Goal: Book appointment/travel/reservation

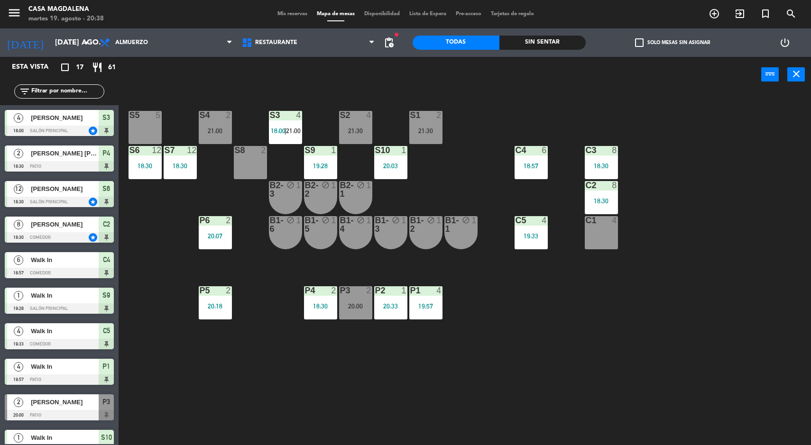
click at [754, 342] on div "S5 5 S4 2 21:00 S3 4 18:00 | 21:00 S2 4 21:30 S1 2 21:30 S6 12 18:30 S7 12 18:3…" at bounding box center [469, 270] width 684 height 353
click at [50, 51] on input "[DATE] ago." at bounding box center [100, 43] width 100 height 18
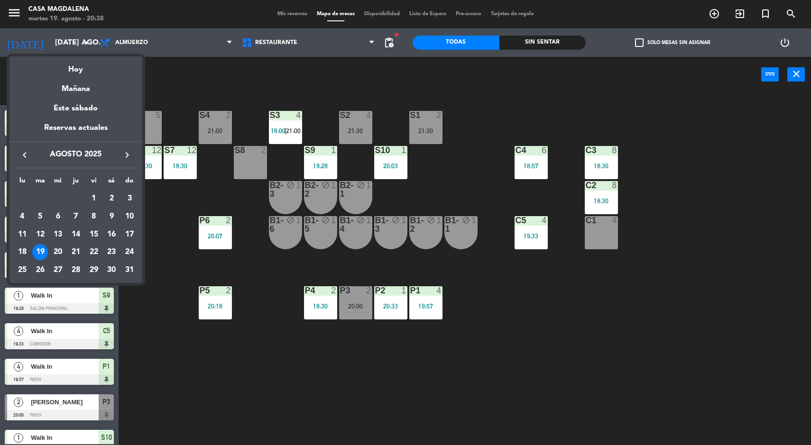
click at [93, 254] on div "22" at bounding box center [94, 252] width 16 height 16
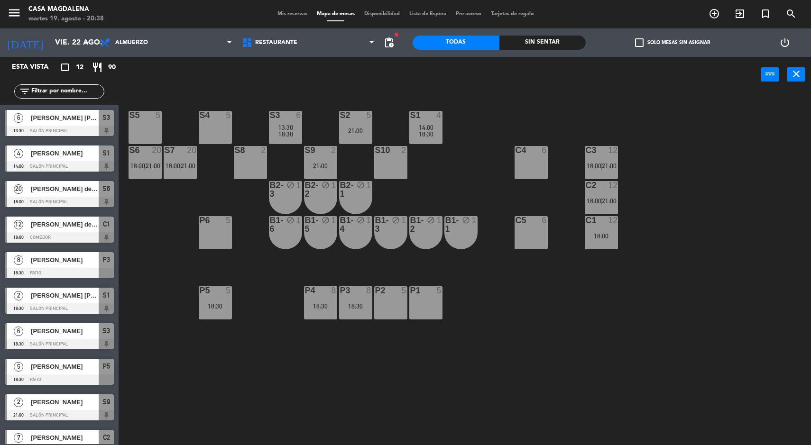
click at [174, 391] on div "S5 5 S4 5 S3 6 13:30 18:30 S2 5 21:00 S1 4 14:00 18:30 S6 20 18:00 | 21:00 S7 2…" at bounding box center [469, 270] width 684 height 353
click at [77, 64] on span "12" at bounding box center [80, 67] width 8 height 11
click at [78, 42] on input "vie. 22 ago." at bounding box center [100, 43] width 100 height 18
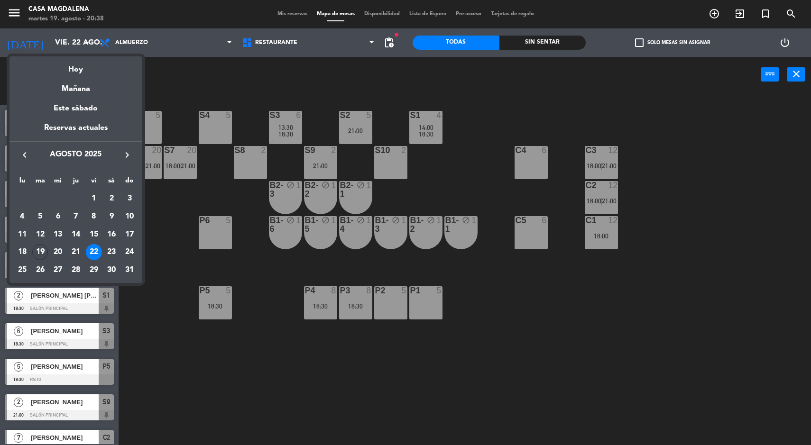
click at [78, 69] on div "Hoy" at bounding box center [75, 65] width 133 height 19
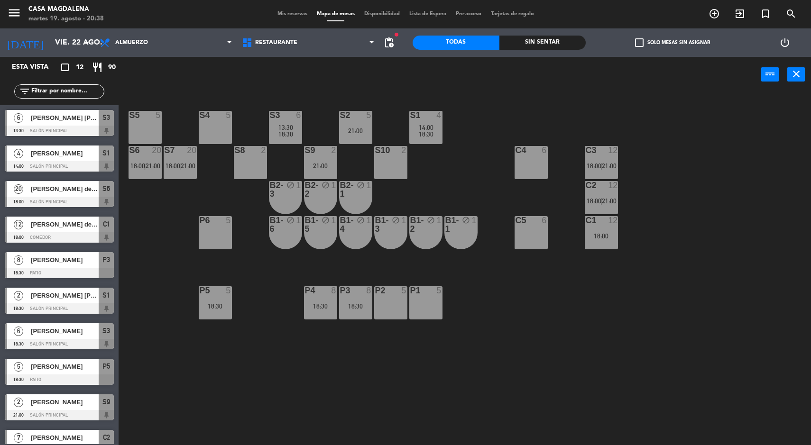
type input "[DATE] ago."
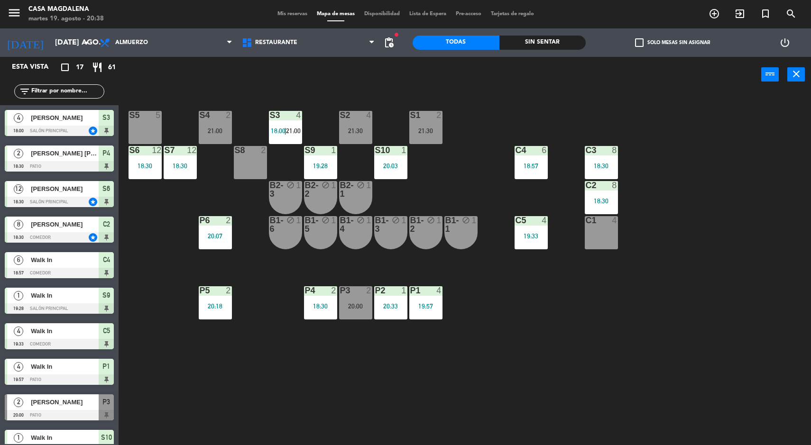
click at [288, 126] on div "S3 4 18:00 | 21:00" at bounding box center [285, 127] width 33 height 33
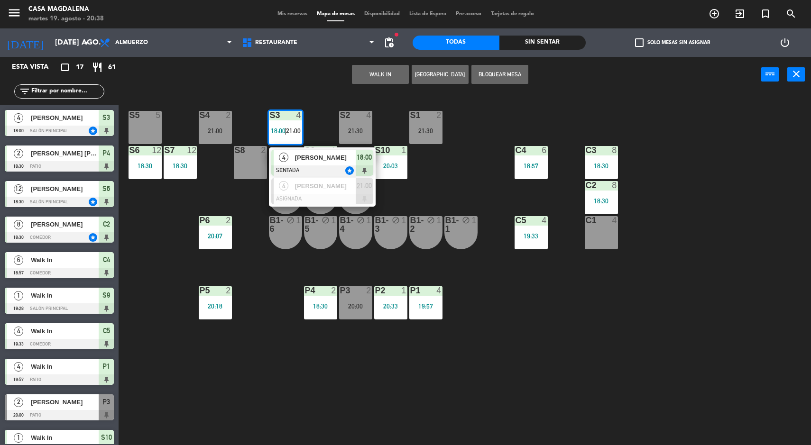
click at [336, 159] on span "[PERSON_NAME]" at bounding box center [325, 158] width 61 height 10
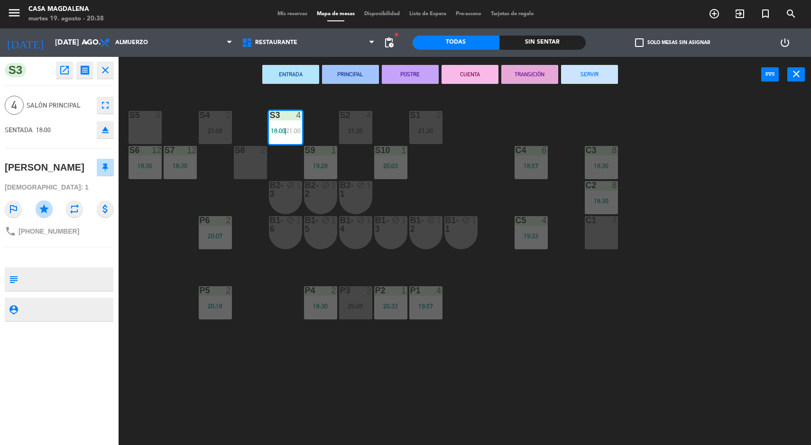
click at [586, 79] on button "SERVIR" at bounding box center [589, 74] width 57 height 19
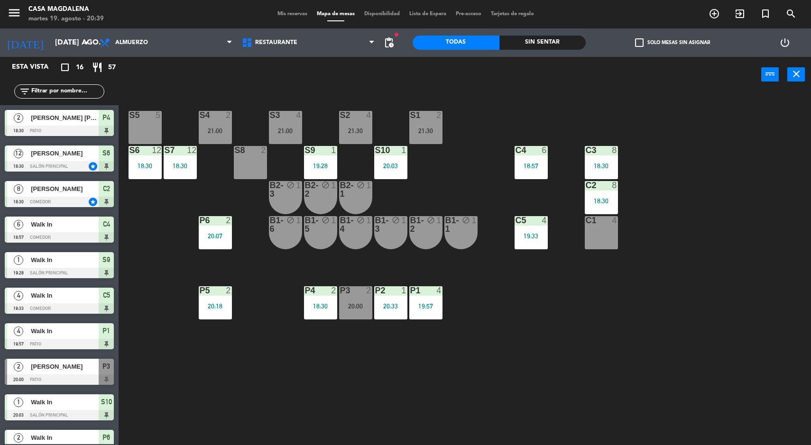
click at [555, 46] on div "Sin sentar" at bounding box center [542, 43] width 87 height 14
